Goal: Task Accomplishment & Management: Use online tool/utility

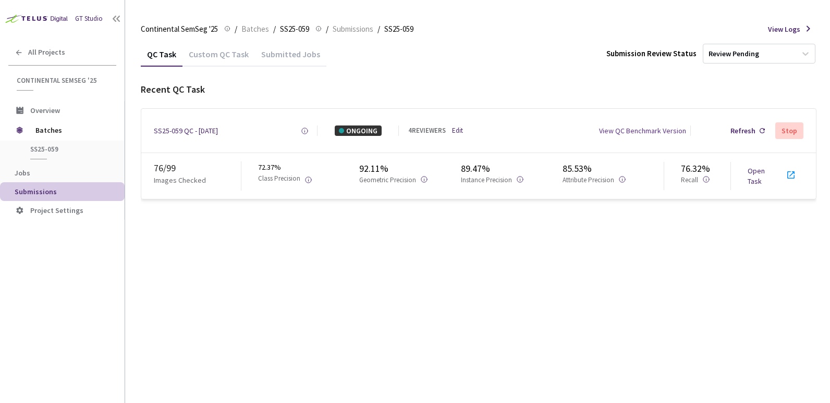
click at [793, 175] on icon at bounding box center [790, 175] width 13 height 13
click at [790, 176] on icon at bounding box center [790, 175] width 13 height 13
